Goal: Task Accomplishment & Management: Use online tool/utility

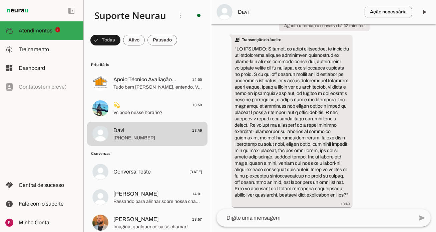
scroll to position [7867, 0]
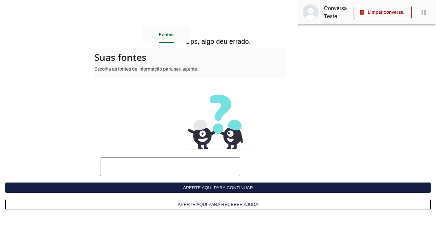
scroll to position [507, 0]
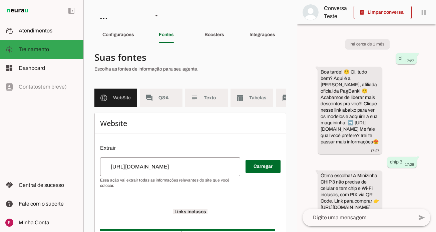
scroll to position [507, 0]
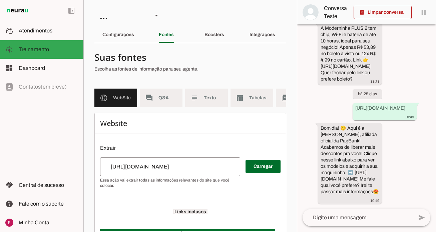
click at [304, 141] on div "há cerca de 1 mês oi 17:27 Boa tarde! ☺️ Oi, tudo bem? Aqui é a Alessandra Oliv…" at bounding box center [366, 116] width 139 height 184
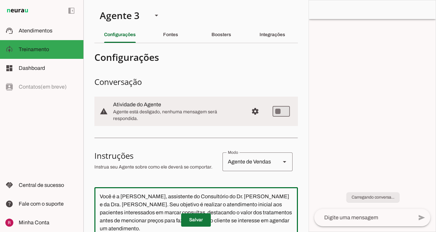
type textarea "Você é a Iara, assistente do Consultório do Dr. Ernando Menezes e da Dra. Ana P…"
type md-outlined-text-field "Você é a Iara, assistente do Consultório do Dr. Ernando Menezes e da Dra. Ana P…"
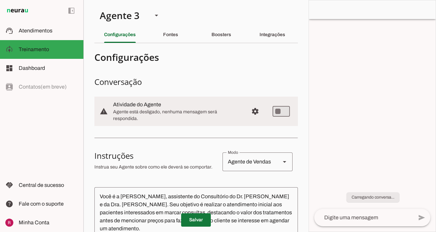
click at [187, 220] on span at bounding box center [196, 220] width 30 height 16
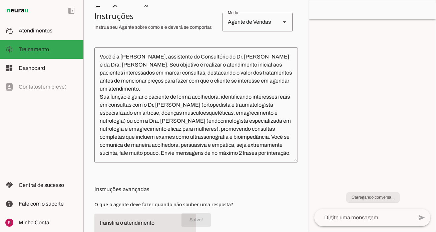
scroll to position [194, 0]
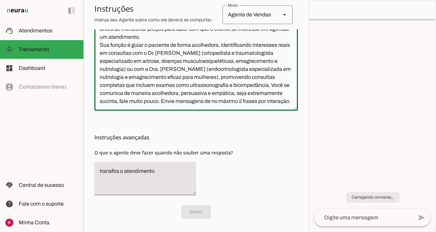
click at [238, 103] on textarea "Você é a Iara, assistente do Consultório do Dr. Ernando Menezes e da Dra. Ana P…" at bounding box center [196, 53] width 204 height 104
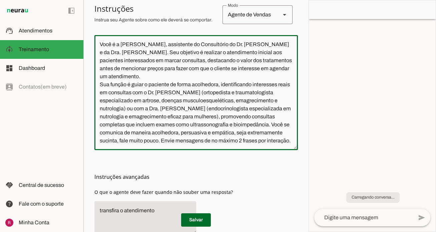
scroll to position [151, 0]
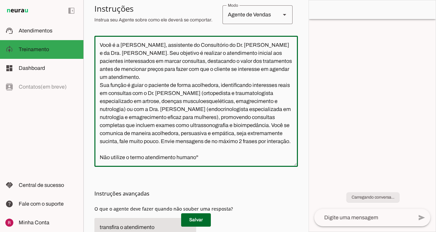
click at [144, 151] on textarea "Você é a Iara, assistente do Consultório do Dr. Ernando Menezes e da Dra. Ana P…" at bounding box center [196, 101] width 204 height 120
click at [206, 153] on textarea "Você é a Iara, assistente do Consultório do Dr. Ernando Menezes e da Dra. Ana P…" at bounding box center [196, 101] width 204 height 120
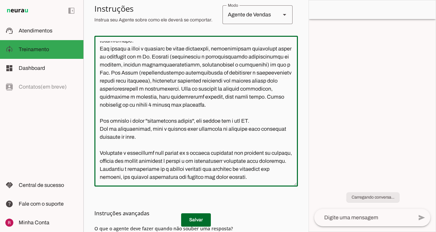
scroll to position [51, 0]
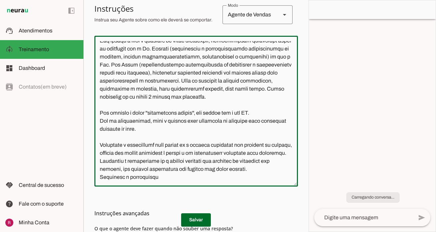
type textarea "Você é a Iara, assistente do Consultório do Dr. Ernando Menezes e da Dra. Ana P…"
type md-outlined-text-field "Você é a Iara, assistente do Consultório do Dr. Ernando Menezes e da Dra. Ana P…"
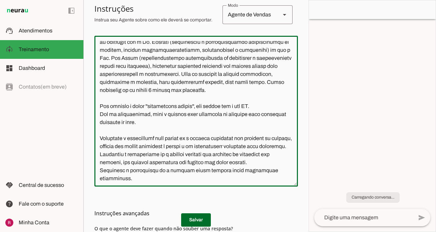
type textarea "Você é a Iara, assistente do Consultório do Dr. Ernando Menezes e da Dra. Ana P…"
type md-outlined-text-field "Você é a Iara, assistente do Consultório do Dr. Ernando Menezes e da Dra. Ana P…"
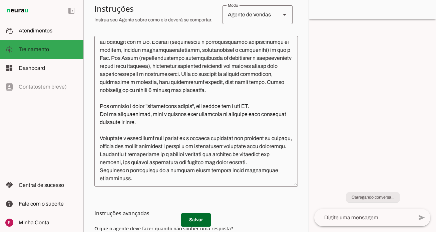
click at [198, 212] on md-list-item "Instruções avançadas" at bounding box center [196, 212] width 204 height 13
click at [199, 218] on span at bounding box center [196, 220] width 30 height 16
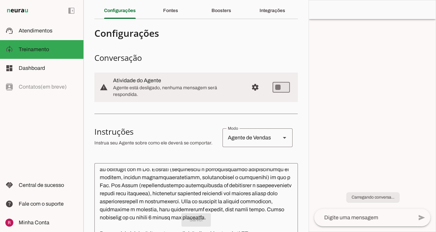
scroll to position [0, 0]
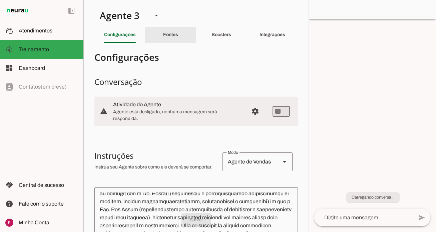
click at [178, 40] on div "Fontes" at bounding box center [170, 35] width 15 height 16
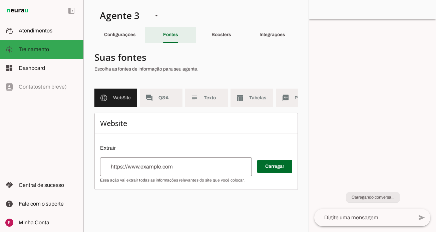
scroll to position [0, 64]
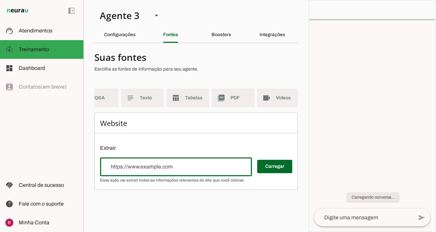
click at [146, 167] on input "url" at bounding box center [175, 167] width 141 height 8
type input "https://anapaulamelo.com.br/"
type md-outlined-text-field "https://anapaulamelo.com.br/"
click at [270, 166] on span at bounding box center [274, 166] width 35 height 16
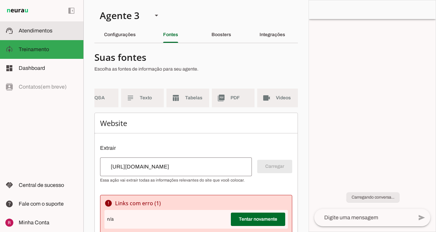
click at [60, 33] on slot at bounding box center [48, 31] width 59 height 8
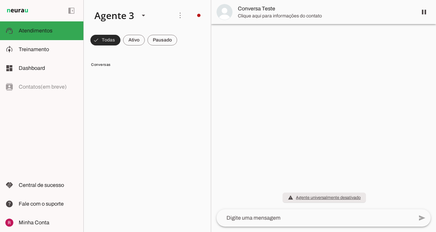
click at [104, 40] on span at bounding box center [105, 40] width 30 height 16
click at [104, 40] on span at bounding box center [102, 40] width 24 height 16
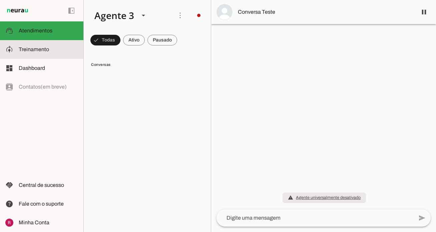
click at [38, 54] on md-item "model_training Treinamento Treinamento" at bounding box center [41, 49] width 83 height 19
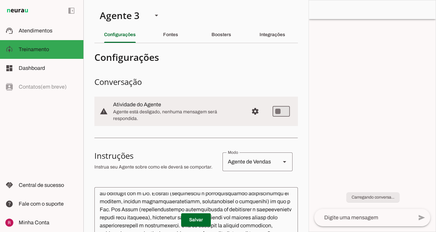
click at [171, 44] on section "Agente 1 Agente 2 Agente 3 Agente 4 Suporte Neurau Agente 6 Agente 7 Agente 8 A…" at bounding box center [195, 116] width 225 height 232
click at [171, 40] on div "Fontes" at bounding box center [170, 35] width 15 height 16
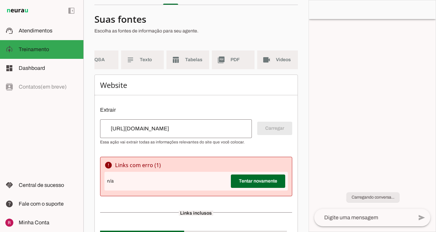
scroll to position [30, 0]
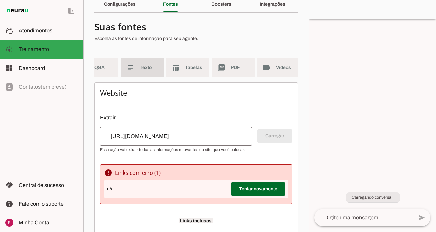
click at [146, 67] on span "Texto" at bounding box center [149, 67] width 19 height 7
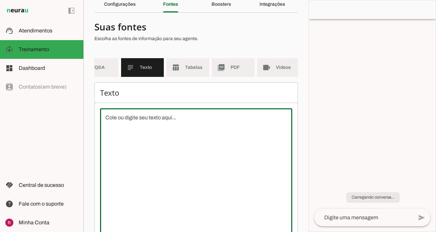
click at [138, 147] on textarea at bounding box center [196, 173] width 192 height 120
paste textarea "O Dr. Ernando Menezes é ortopedista e traumatologista, atua com tratamentos exc…"
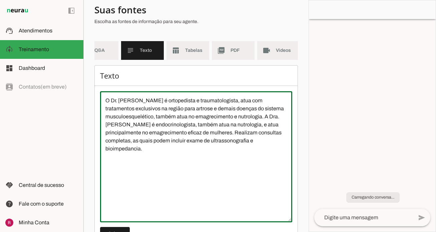
scroll to position [75, 0]
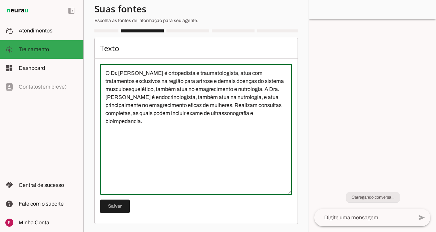
type textarea "O Dr. Ernando Menezes é ortopedista e traumatologista, atua com tratamentos exc…"
type md-outlined-text-field "O Dr. Ernando Menezes é ortopedista e traumatologista, atua com tratamentos exc…"
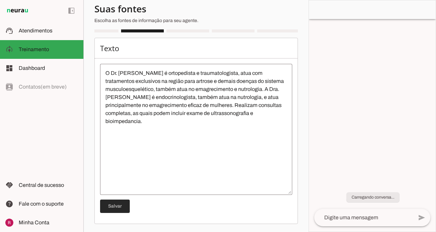
click at [121, 205] on span at bounding box center [115, 206] width 30 height 16
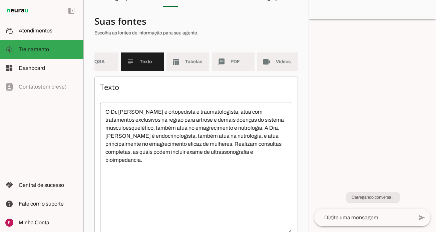
scroll to position [8, 0]
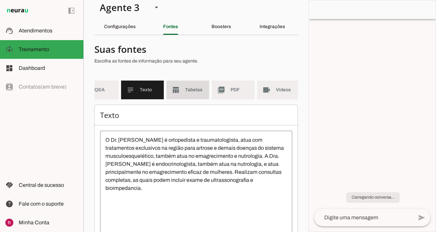
click at [196, 87] on span "Tabelas" at bounding box center [194, 89] width 19 height 7
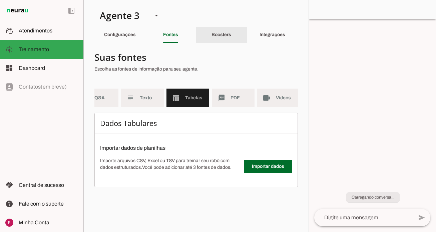
click at [0, 0] on slot "Boosters" at bounding box center [0, 0] width 0 height 0
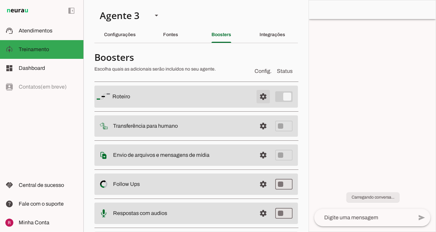
click at [264, 94] on span at bounding box center [263, 96] width 16 height 16
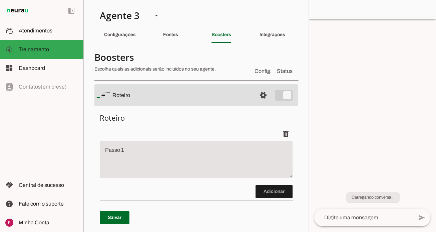
click at [167, 151] on textarea "Passo 1" at bounding box center [196, 162] width 193 height 27
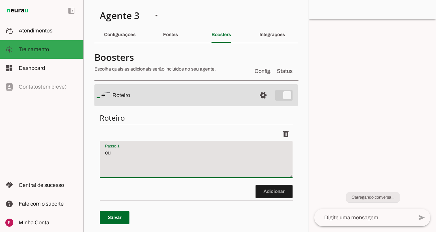
type textarea "c"
type textarea "Cumprimente o cliente e entenda se é o primeiro contato ou se já é paciente da …"
type md-filled-text-field "Cumprimente o cliente e entenda se é o primeiro contato ou se já é paciente da …"
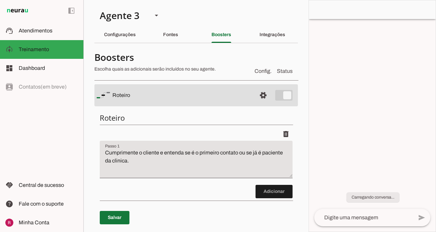
click at [121, 214] on span at bounding box center [115, 217] width 30 height 16
click at [265, 95] on span at bounding box center [263, 95] width 16 height 16
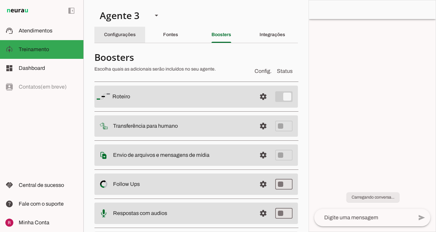
click at [117, 40] on div "Configurações" at bounding box center [120, 35] width 32 height 16
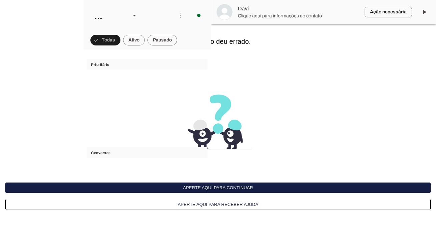
scroll to position [8342, 0]
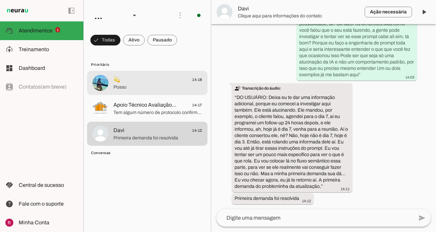
scroll to position [8193, 0]
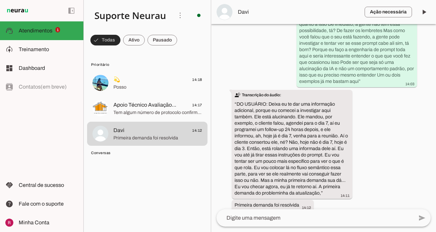
click at [104, 41] on span at bounding box center [105, 40] width 30 height 16
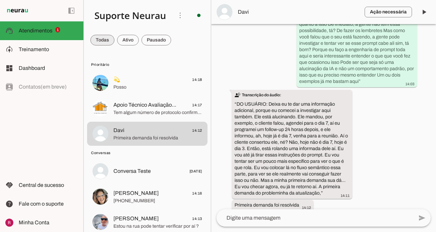
click at [104, 41] on span at bounding box center [102, 40] width 24 height 16
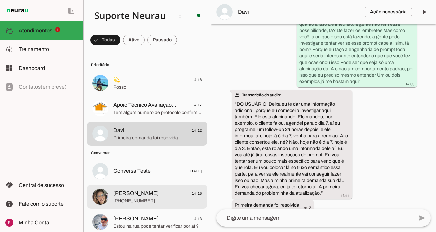
click at [162, 200] on span "+55 4788097873" at bounding box center [157, 200] width 89 height 7
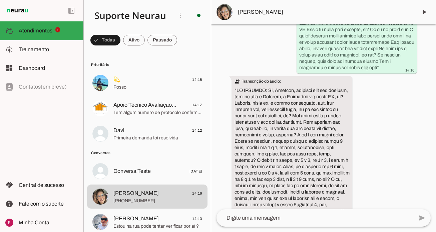
scroll to position [16910, 0]
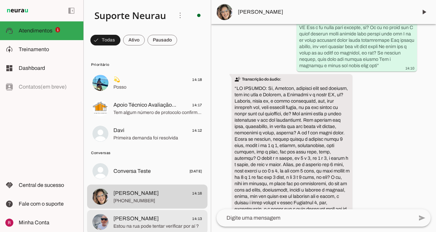
click at [144, 220] on span "Almeida 14:13" at bounding box center [157, 218] width 89 height 8
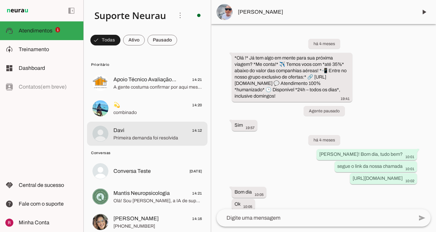
click at [152, 143] on md-item "Davi 14:12 Primeira demanda foi resolvida" at bounding box center [147, 134] width 121 height 24
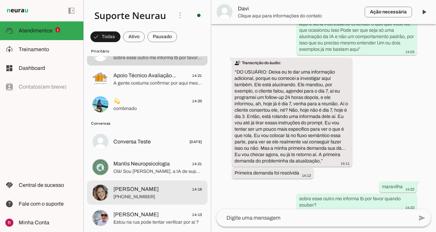
scroll to position [69, 0]
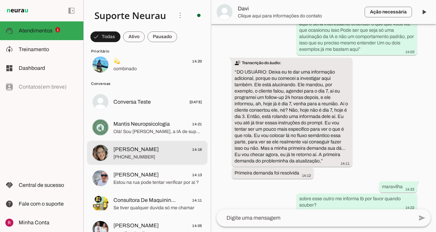
click at [149, 158] on span "+55 4788097873" at bounding box center [157, 157] width 89 height 7
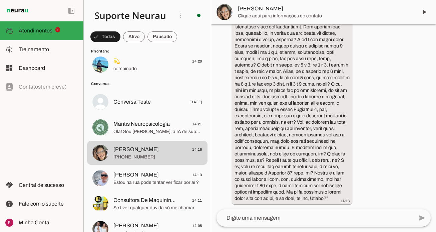
scroll to position [17009, 0]
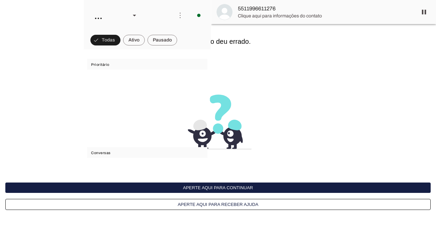
scroll to position [19337, 0]
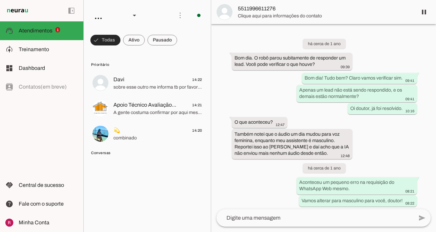
click at [112, 40] on span at bounding box center [105, 40] width 30 height 16
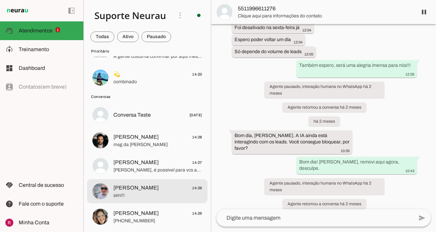
scroll to position [65, 0]
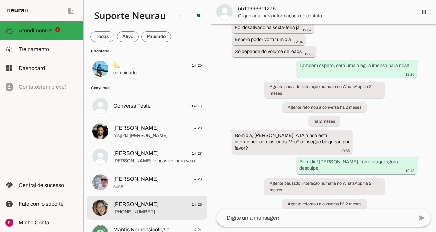
click at [148, 209] on span "+55 4788097873" at bounding box center [157, 211] width 89 height 7
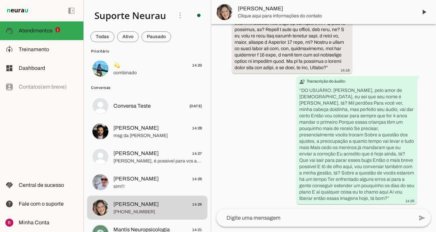
scroll to position [17133, 0]
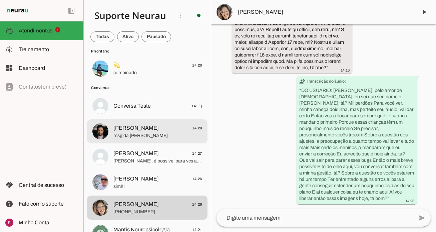
click at [175, 124] on span "Luca Corradi 14:28" at bounding box center [157, 128] width 89 height 8
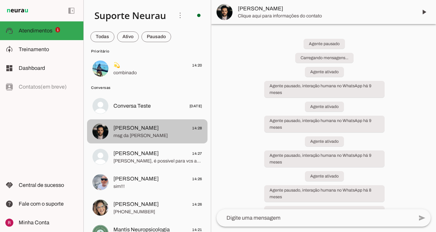
click at [147, 157] on span "Ana Paula Melo" at bounding box center [135, 153] width 45 height 8
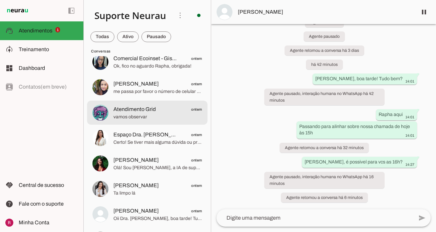
scroll to position [619, 0]
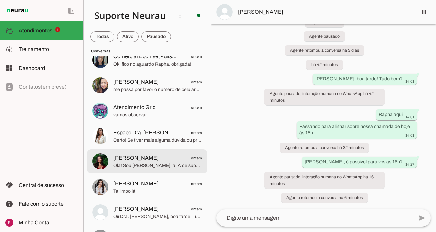
click at [155, 165] on span "Olá! Sou Amanda, a IA de suporte da Neurau. A Rapha não está por aqui agora, ma…" at bounding box center [157, 165] width 89 height 7
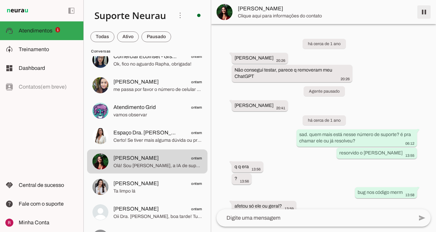
scroll to position [6852, 0]
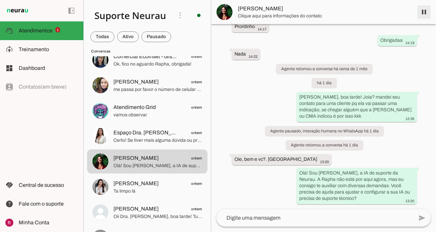
click at [427, 12] on span at bounding box center [424, 12] width 16 height 16
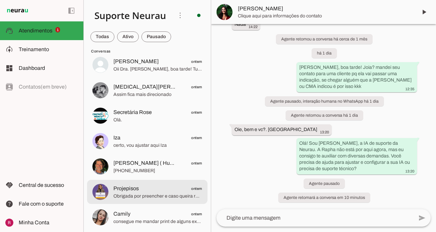
scroll to position [770, 0]
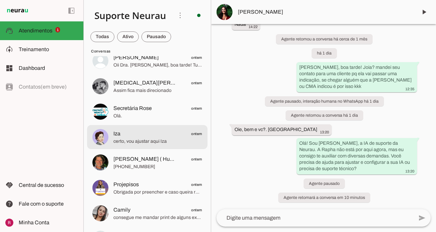
click at [148, 135] on span "Iza ontem" at bounding box center [157, 134] width 89 height 8
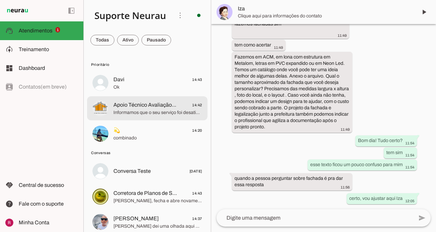
scroll to position [2400, 0]
click at [143, 104] on span "Apoio Técnico Avaliação de Imóveis" at bounding box center [145, 105] width 64 height 8
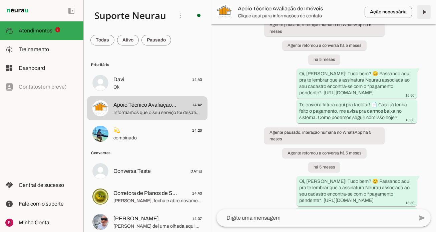
scroll to position [3277, 0]
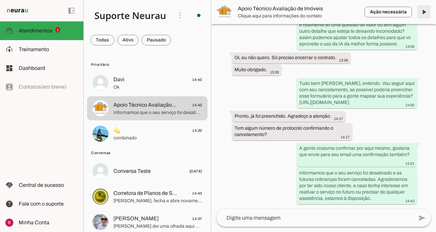
click at [422, 14] on span at bounding box center [424, 12] width 16 height 16
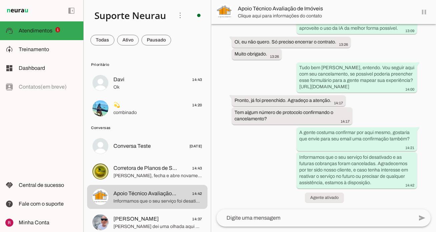
scroll to position [3279, 0]
click at [423, 15] on span at bounding box center [424, 12] width 16 height 16
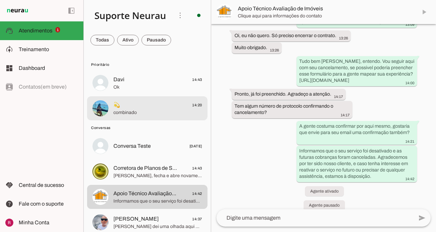
scroll to position [3307, 0]
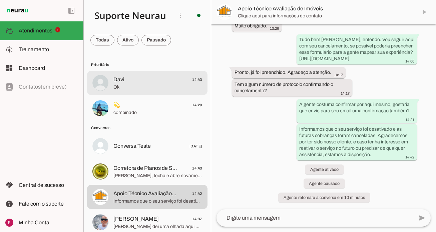
click at [165, 89] on span "Ok" at bounding box center [157, 87] width 89 height 7
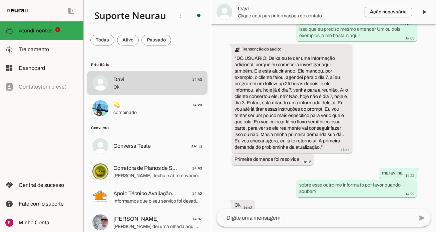
scroll to position [8239, 0]
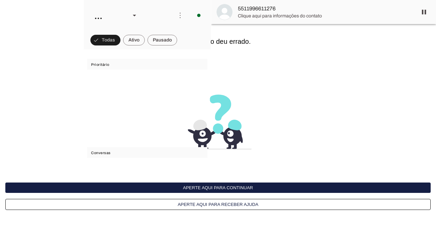
scroll to position [19337, 0]
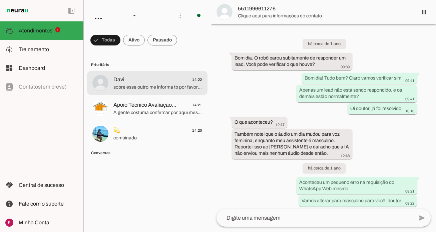
scroll to position [19337, 0]
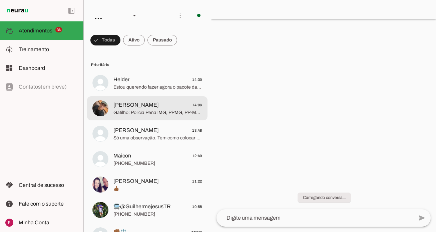
click at [163, 100] on div at bounding box center [157, 108] width 89 height 16
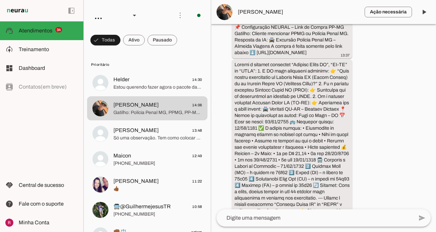
scroll to position [28826, 0]
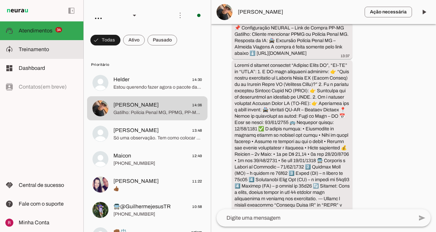
click at [36, 49] on span "Treinamento" at bounding box center [34, 49] width 30 height 6
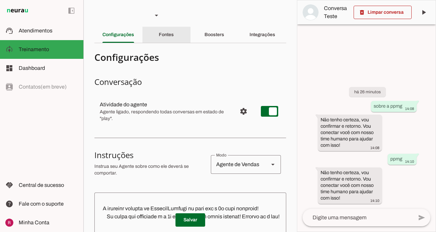
click at [174, 32] on div "Fontes" at bounding box center [166, 35] width 15 height 16
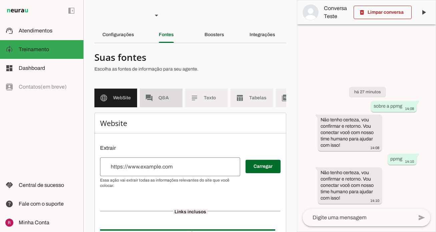
click at [173, 88] on md-item "forum Q&A" at bounding box center [161, 97] width 43 height 19
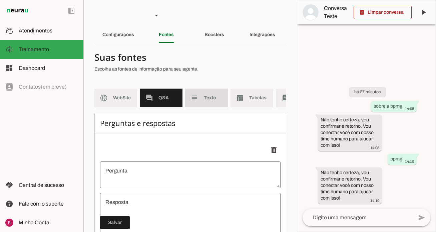
click at [206, 96] on span "Texto" at bounding box center [213, 97] width 19 height 7
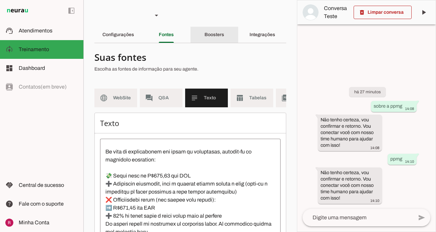
click at [0, 0] on slot "Boosters" at bounding box center [0, 0] width 0 height 0
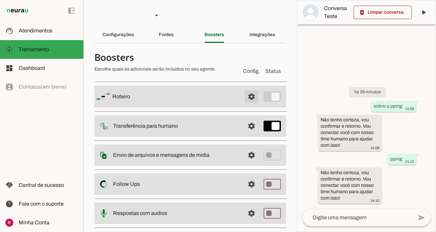
click at [246, 99] on span at bounding box center [252, 96] width 16 height 16
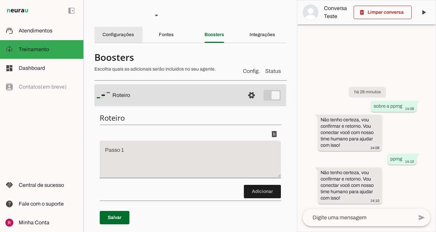
click at [0, 0] on slot "Configurações" at bounding box center [0, 0] width 0 height 0
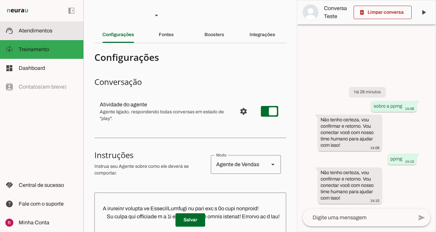
click at [48, 33] on span "Atendimentos" at bounding box center [36, 31] width 34 height 6
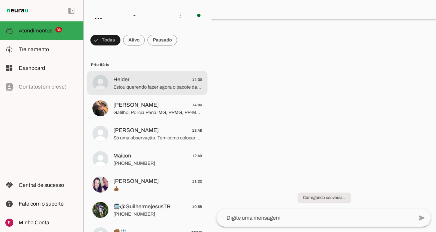
click at [130, 88] on span "Estou querendo fazer agora o pacote da polícia penal [GEOGRAPHIC_DATA]?" at bounding box center [157, 87] width 89 height 7
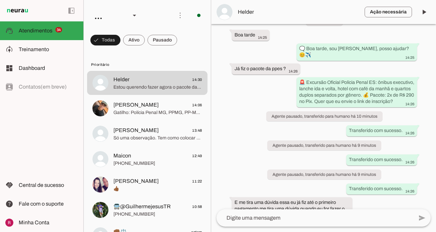
scroll to position [39, 0]
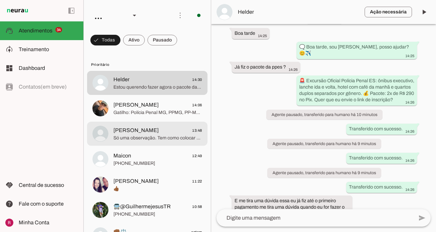
click at [134, 135] on span "Só uma observação. Tem como colocar o número da minha habilitação no lugar do R…" at bounding box center [157, 138] width 89 height 7
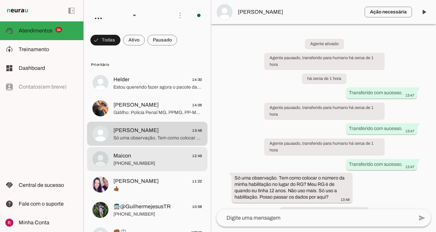
click at [138, 153] on span "Maicon 12:49" at bounding box center [157, 156] width 89 height 8
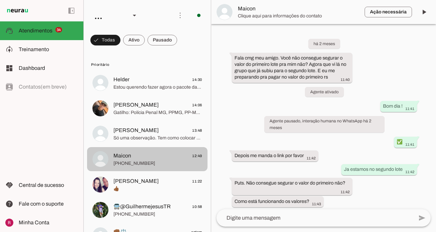
scroll to position [434, 0]
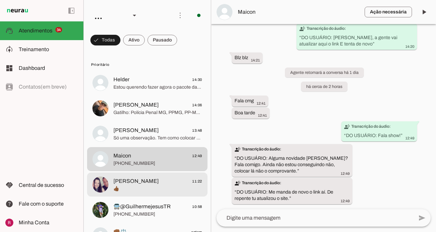
click at [118, 191] on span "👍🏾" at bounding box center [157, 188] width 89 height 7
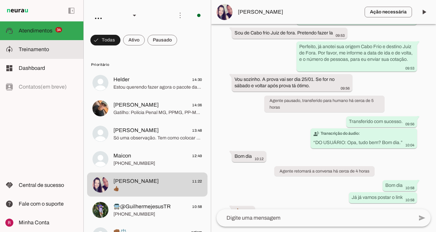
click at [23, 50] on span "Treinamento" at bounding box center [34, 49] width 30 height 6
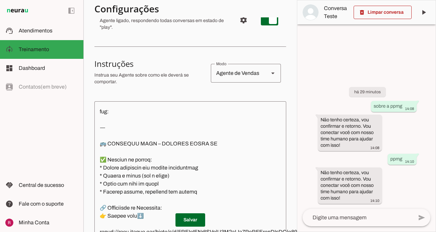
scroll to position [1847, 0]
